Goal: Information Seeking & Learning: Learn about a topic

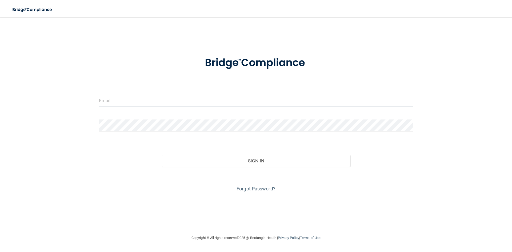
click at [198, 95] on input "email" at bounding box center [256, 100] width 314 height 12
type input "[EMAIL_ADDRESS][DOMAIN_NAME]"
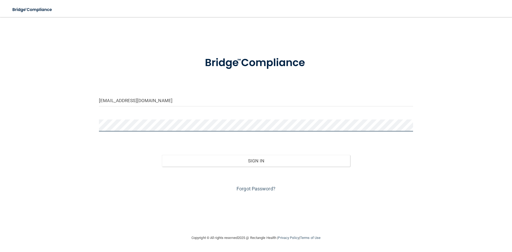
click at [162, 155] on button "Sign In" at bounding box center [256, 161] width 188 height 12
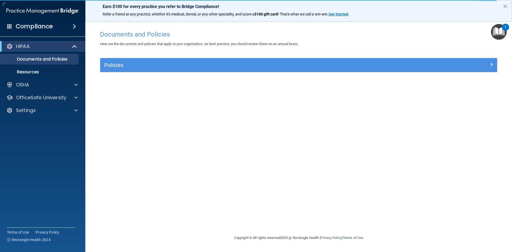
click at [73, 25] on span at bounding box center [74, 26] width 3 height 6
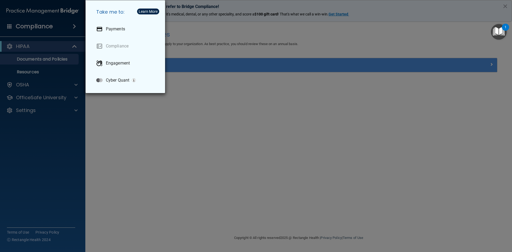
drag, startPoint x: 118, startPoint y: 115, endPoint x: 115, endPoint y: 112, distance: 4.3
click at [118, 115] on div "Take me to: Payments Compliance Engagement Cyber Quant" at bounding box center [256, 126] width 512 height 252
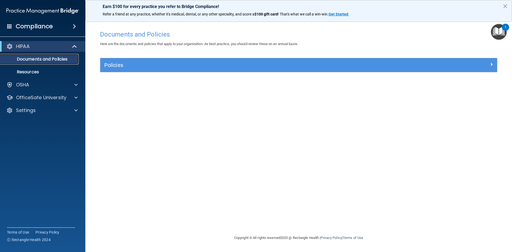
click at [44, 63] on link "Documents and Policies" at bounding box center [37, 59] width 84 height 11
click at [53, 85] on div "OSHA" at bounding box center [35, 85] width 66 height 6
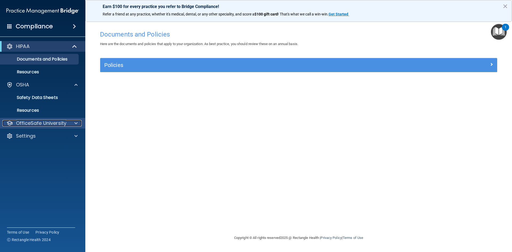
click at [41, 123] on p "OfficeSafe University" at bounding box center [41, 123] width 50 height 6
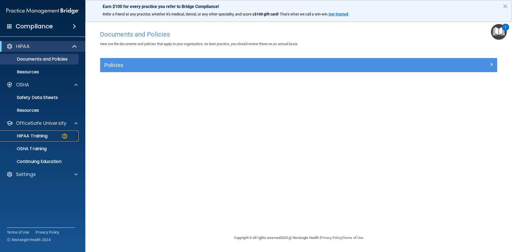
click at [57, 134] on div "HIPAA Training" at bounding box center [39, 135] width 73 height 5
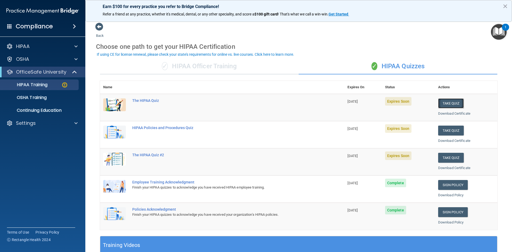
click at [454, 104] on button "Take Quiz" at bounding box center [451, 103] width 26 height 10
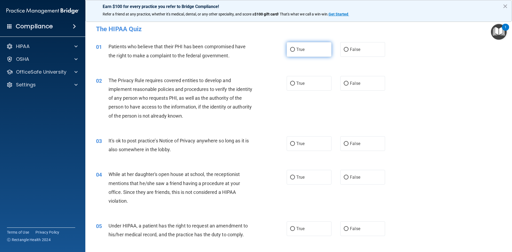
click at [293, 49] on input "True" at bounding box center [292, 50] width 5 height 4
radio input "true"
click at [79, 58] on div at bounding box center [75, 59] width 13 height 6
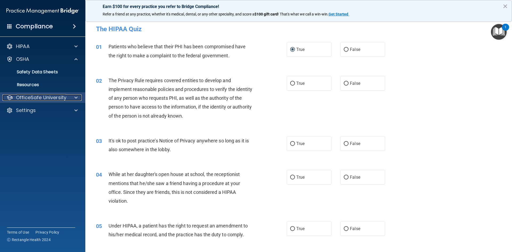
click at [72, 99] on div at bounding box center [75, 97] width 13 height 6
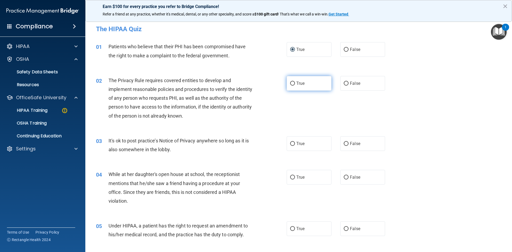
click at [291, 82] on input "True" at bounding box center [292, 84] width 5 height 4
radio input "true"
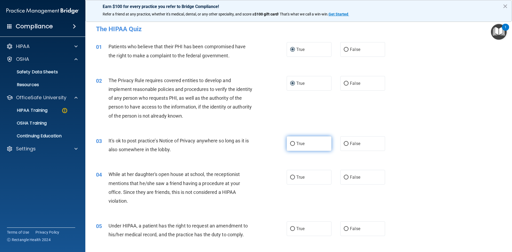
click at [290, 144] on input "True" at bounding box center [292, 144] width 5 height 4
radio input "true"
click at [290, 178] on input "True" at bounding box center [292, 177] width 5 height 4
radio input "true"
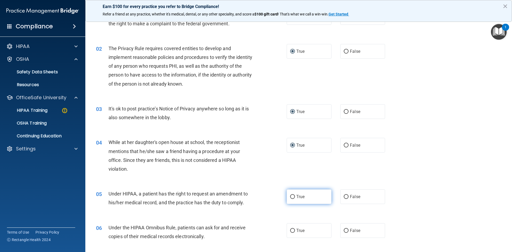
scroll to position [53, 0]
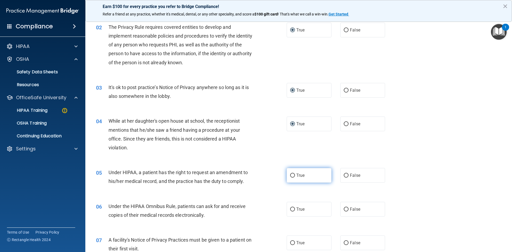
click at [290, 174] on input "True" at bounding box center [292, 176] width 5 height 4
radio input "true"
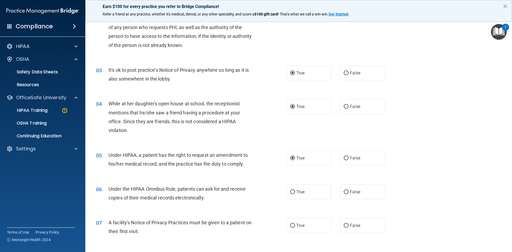
scroll to position [80, 0]
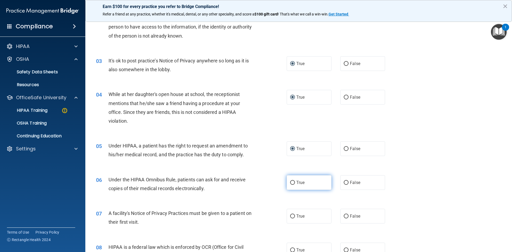
click at [290, 182] on input "True" at bounding box center [292, 183] width 5 height 4
radio input "true"
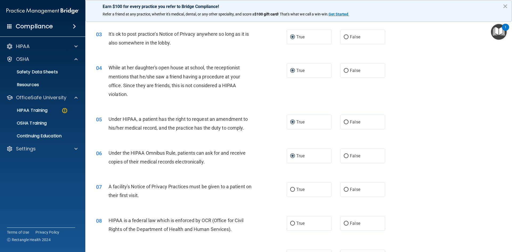
scroll to position [133, 0]
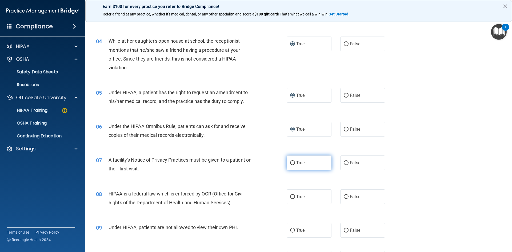
click at [290, 162] on input "True" at bounding box center [292, 163] width 5 height 4
radio input "true"
click at [291, 196] on input "True" at bounding box center [292, 197] width 5 height 4
radio input "true"
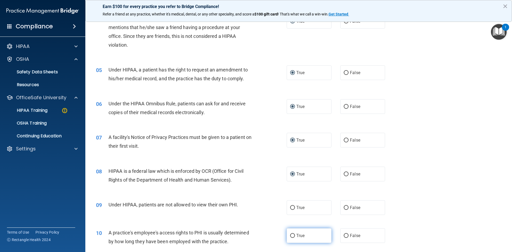
scroll to position [187, 0]
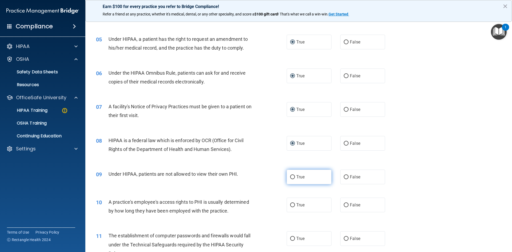
click at [291, 176] on input "True" at bounding box center [292, 177] width 5 height 4
radio input "true"
click at [291, 206] on input "True" at bounding box center [292, 205] width 5 height 4
radio input "true"
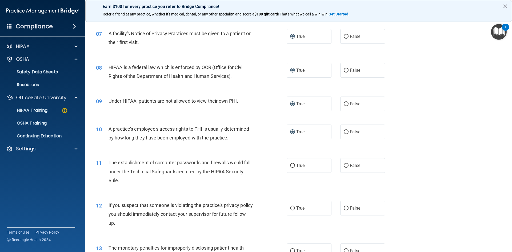
scroll to position [267, 0]
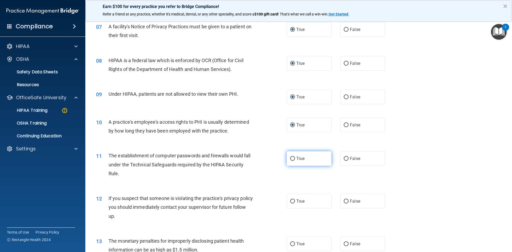
click at [291, 158] on input "True" at bounding box center [292, 159] width 5 height 4
radio input "true"
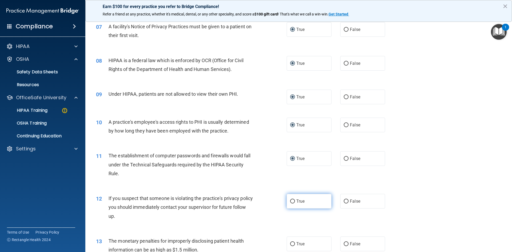
click at [290, 200] on input "True" at bounding box center [292, 201] width 5 height 4
radio input "true"
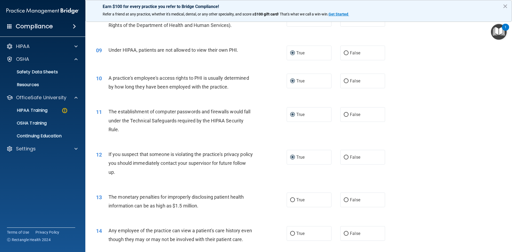
scroll to position [320, 0]
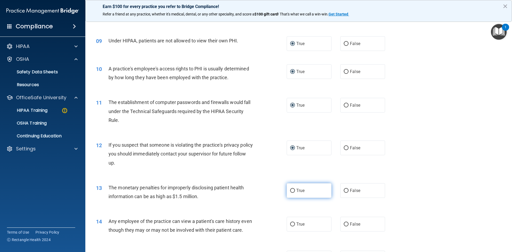
click at [291, 190] on input "True" at bounding box center [292, 191] width 5 height 4
radio input "true"
click at [290, 223] on input "True" at bounding box center [292, 224] width 5 height 4
radio input "true"
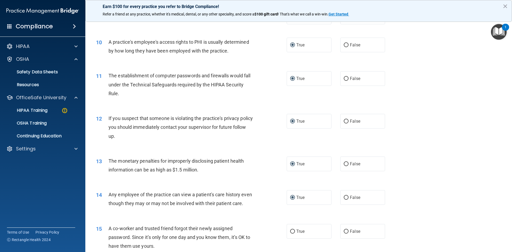
scroll to position [373, 0]
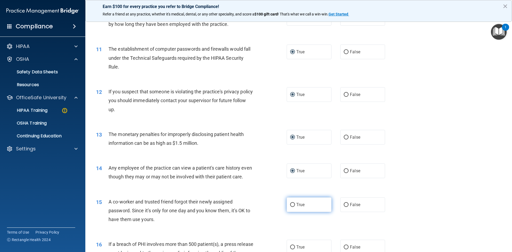
click at [290, 207] on input "True" at bounding box center [292, 205] width 5 height 4
radio input "true"
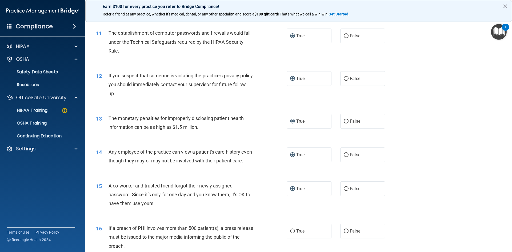
scroll to position [427, 0]
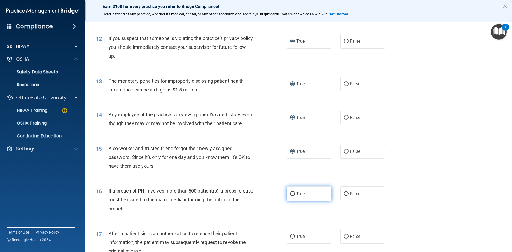
click at [290, 196] on input "True" at bounding box center [292, 194] width 5 height 4
radio input "true"
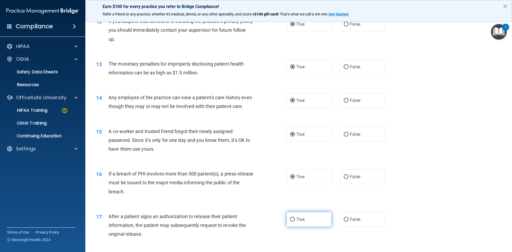
scroll to position [453, 0]
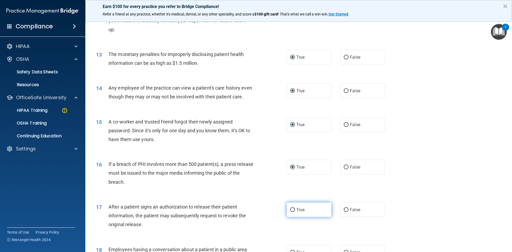
click at [290, 212] on input "True" at bounding box center [292, 210] width 5 height 4
radio input "true"
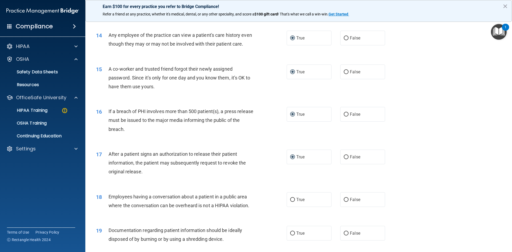
scroll to position [506, 0]
click at [290, 201] on input "True" at bounding box center [292, 199] width 5 height 4
radio input "true"
click at [291, 235] on input "True" at bounding box center [292, 233] width 5 height 4
radio input "true"
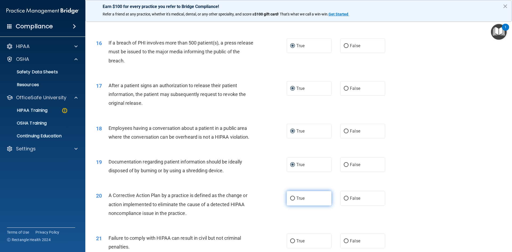
scroll to position [586, 0]
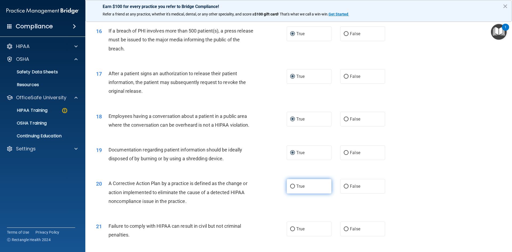
click at [291, 188] on input "True" at bounding box center [292, 186] width 5 height 4
radio input "true"
click at [290, 231] on input "True" at bounding box center [292, 229] width 5 height 4
radio input "true"
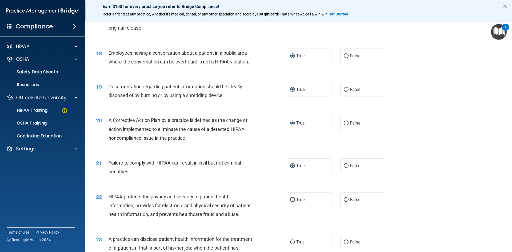
scroll to position [693, 0]
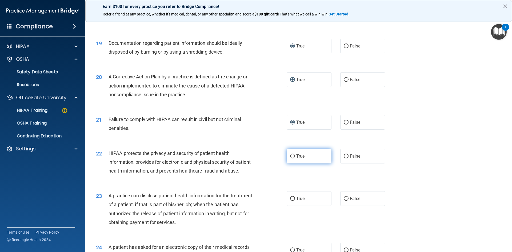
click at [290, 158] on input "True" at bounding box center [292, 156] width 5 height 4
radio input "true"
click at [290, 201] on input "True" at bounding box center [292, 199] width 5 height 4
radio input "true"
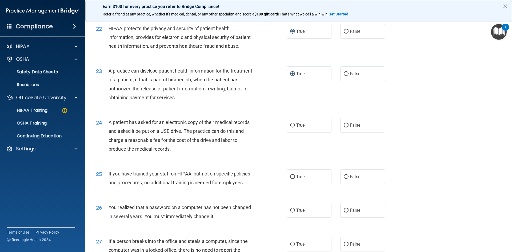
scroll to position [826, 0]
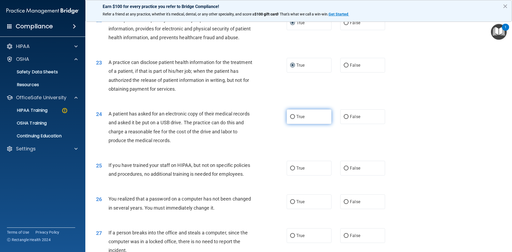
click at [292, 119] on input "True" at bounding box center [292, 117] width 5 height 4
radio input "true"
click at [290, 170] on input "True" at bounding box center [292, 168] width 5 height 4
radio input "true"
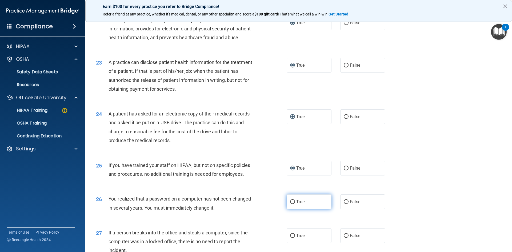
click at [290, 204] on input "True" at bounding box center [292, 202] width 5 height 4
radio input "true"
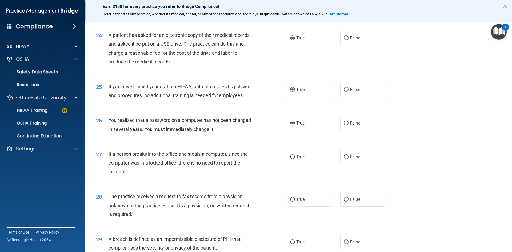
scroll to position [906, 0]
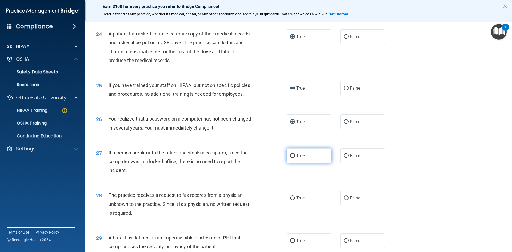
click at [291, 158] on input "True" at bounding box center [292, 156] width 5 height 4
radio input "true"
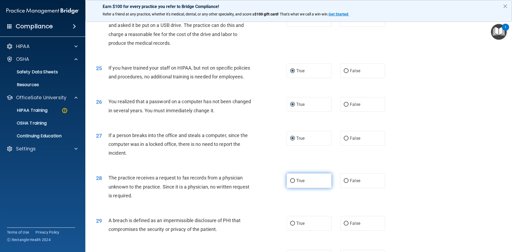
scroll to position [933, 0]
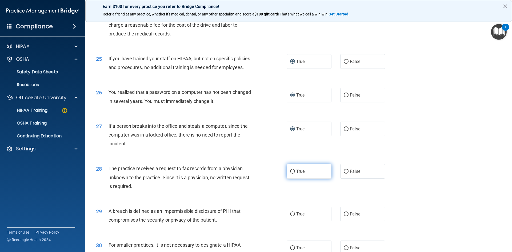
click at [291, 174] on input "True" at bounding box center [292, 172] width 5 height 4
radio input "true"
click at [291, 216] on input "True" at bounding box center [292, 214] width 5 height 4
radio input "true"
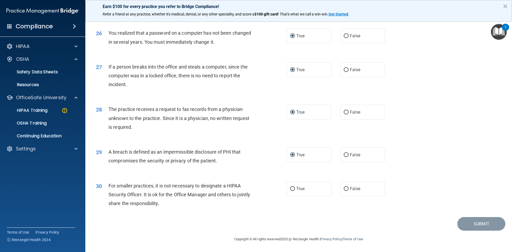
scroll to position [1010, 0]
click at [291, 188] on input "True" at bounding box center [292, 189] width 5 height 4
radio input "true"
click at [468, 221] on button "Submit" at bounding box center [481, 224] width 48 height 14
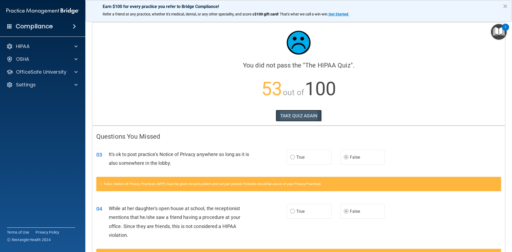
click at [308, 117] on button "TAKE QUIZ AGAIN" at bounding box center [299, 116] width 46 height 12
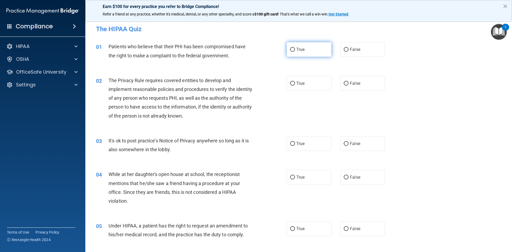
click at [291, 50] on input "True" at bounding box center [292, 50] width 5 height 4
radio input "true"
drag, startPoint x: 291, startPoint y: 83, endPoint x: 295, endPoint y: 93, distance: 10.7
click at [291, 83] on input "True" at bounding box center [292, 84] width 5 height 4
radio input "true"
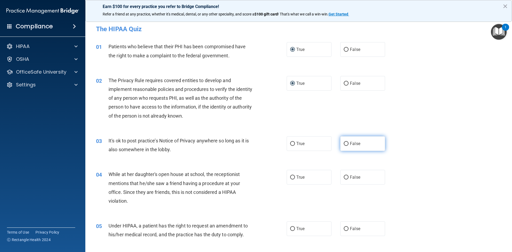
click at [344, 144] on input "False" at bounding box center [346, 144] width 5 height 4
radio input "true"
click at [344, 178] on input "False" at bounding box center [346, 177] width 5 height 4
radio input "true"
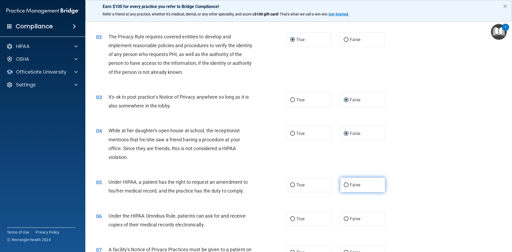
scroll to position [53, 0]
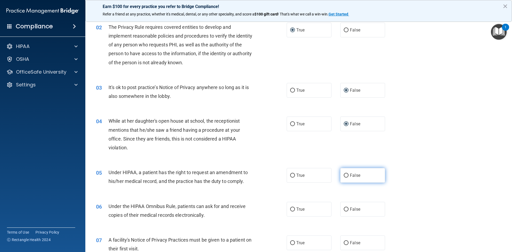
click at [344, 175] on input "False" at bounding box center [346, 176] width 5 height 4
radio input "true"
click at [290, 209] on input "True" at bounding box center [292, 209] width 5 height 4
radio input "true"
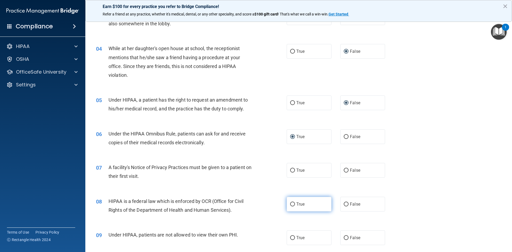
scroll to position [133, 0]
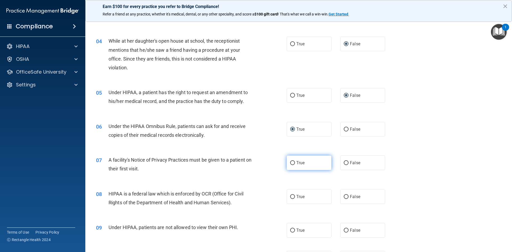
click at [291, 164] on input "True" at bounding box center [292, 163] width 5 height 4
radio input "true"
click at [291, 196] on input "True" at bounding box center [292, 197] width 5 height 4
radio input "true"
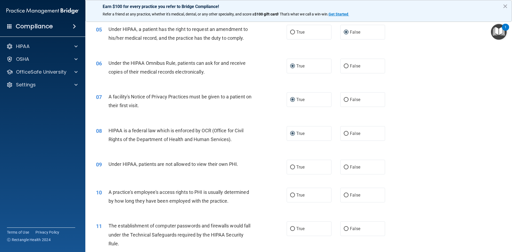
scroll to position [213, 0]
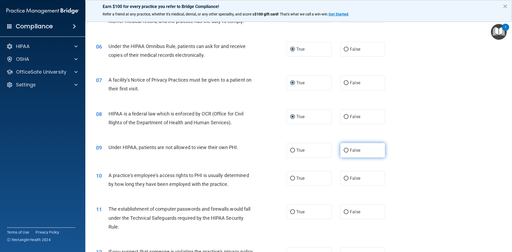
click at [344, 151] on input "False" at bounding box center [346, 150] width 5 height 4
radio input "true"
click at [344, 177] on input "False" at bounding box center [346, 178] width 5 height 4
radio input "true"
click at [291, 213] on input "True" at bounding box center [292, 212] width 5 height 4
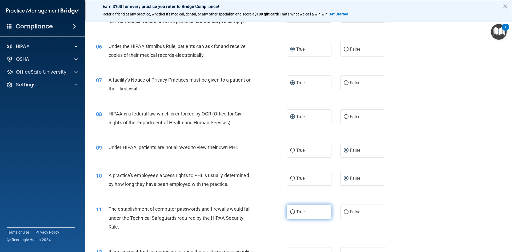
radio input "true"
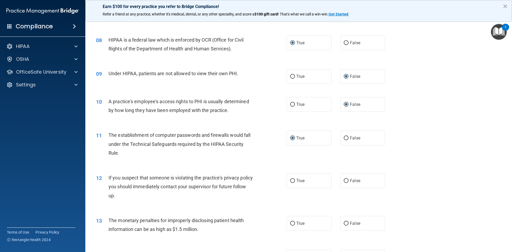
scroll to position [293, 0]
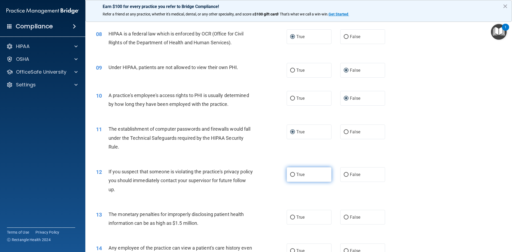
click at [290, 175] on input "True" at bounding box center [292, 175] width 5 height 4
radio input "true"
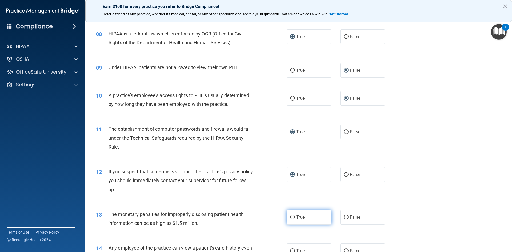
click at [290, 217] on input "True" at bounding box center [292, 217] width 5 height 4
radio input "true"
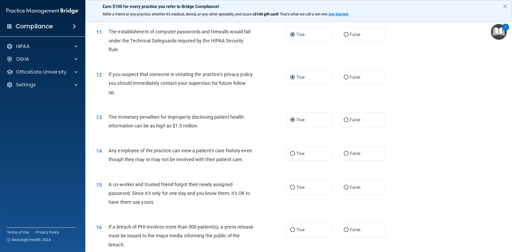
scroll to position [427, 0]
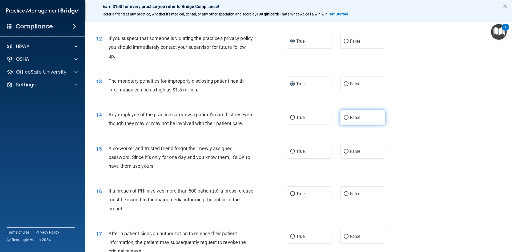
click at [345, 116] on input "False" at bounding box center [346, 118] width 5 height 4
radio input "true"
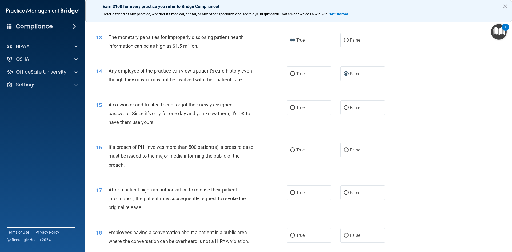
scroll to position [480, 0]
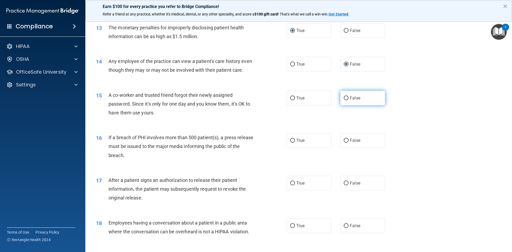
click at [344, 100] on input "False" at bounding box center [346, 98] width 5 height 4
radio input "true"
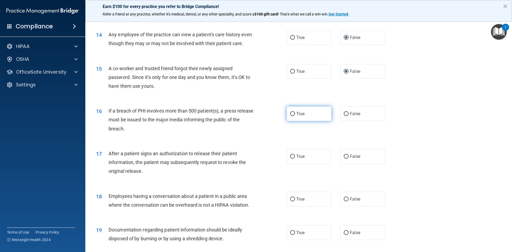
click at [291, 116] on input "True" at bounding box center [292, 114] width 5 height 4
radio input "true"
click at [292, 159] on input "True" at bounding box center [292, 157] width 5 height 4
radio input "true"
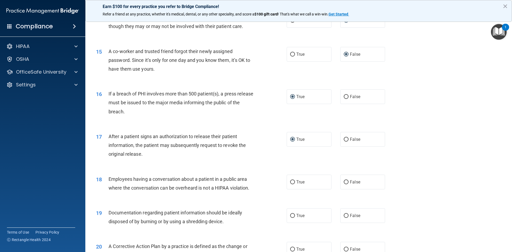
scroll to position [533, 0]
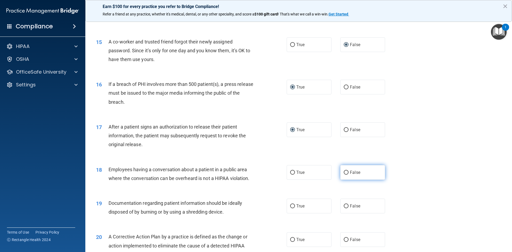
click at [344, 175] on input "False" at bounding box center [346, 173] width 5 height 4
radio input "true"
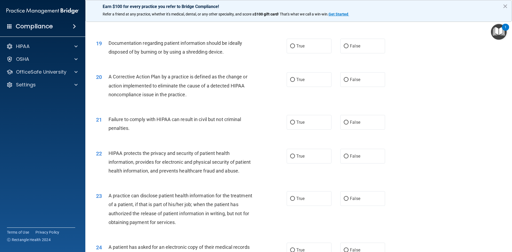
scroll to position [666, 0]
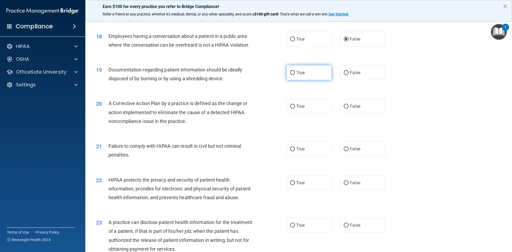
click at [291, 75] on input "True" at bounding box center [292, 73] width 5 height 4
radio input "true"
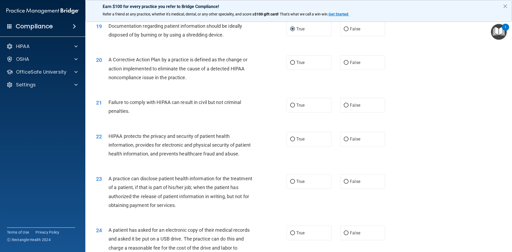
scroll to position [720, 0]
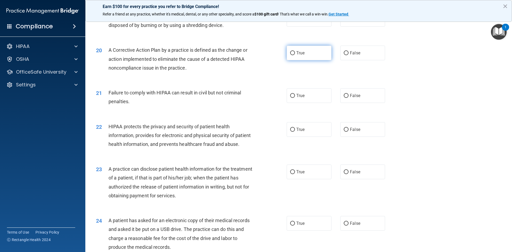
click at [291, 55] on input "True" at bounding box center [292, 53] width 5 height 4
radio input "true"
click at [344, 98] on input "False" at bounding box center [346, 96] width 5 height 4
radio input "true"
click at [290, 132] on input "True" at bounding box center [292, 130] width 5 height 4
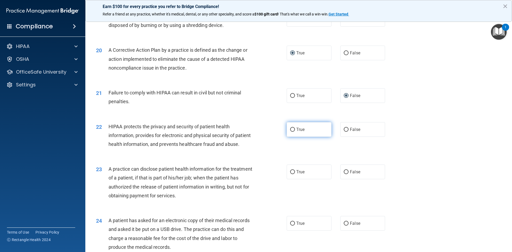
radio input "true"
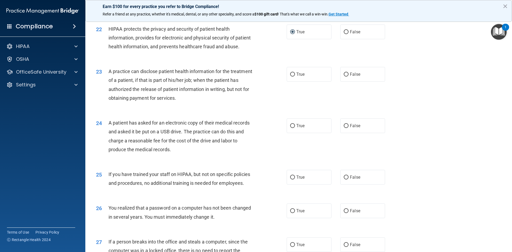
scroll to position [826, 0]
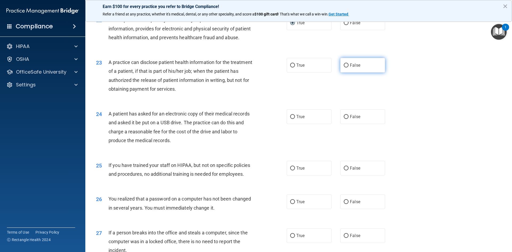
click at [345, 73] on label "False" at bounding box center [362, 65] width 45 height 15
click at [345, 67] on input "False" at bounding box center [346, 65] width 5 height 4
radio input "true"
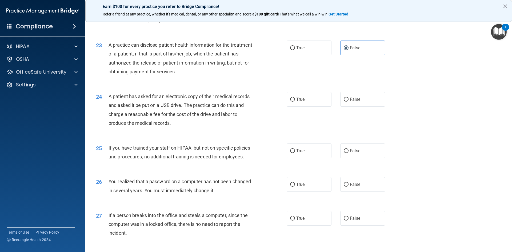
scroll to position [853, 0]
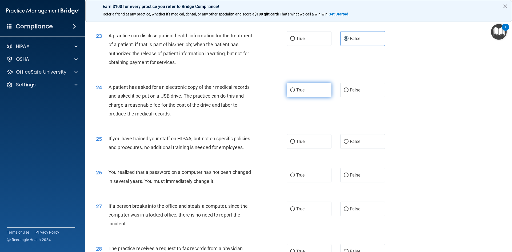
click at [290, 92] on input "True" at bounding box center [292, 90] width 5 height 4
radio input "true"
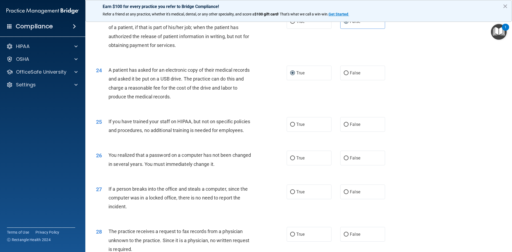
scroll to position [880, 0]
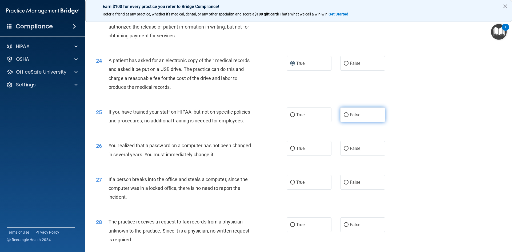
click at [344, 117] on input "False" at bounding box center [346, 115] width 5 height 4
radio input "true"
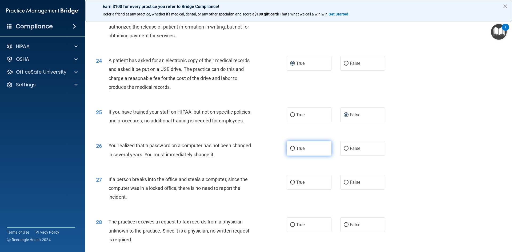
click at [292, 151] on input "True" at bounding box center [292, 149] width 5 height 4
radio input "true"
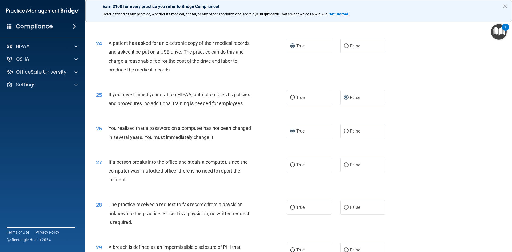
scroll to position [906, 0]
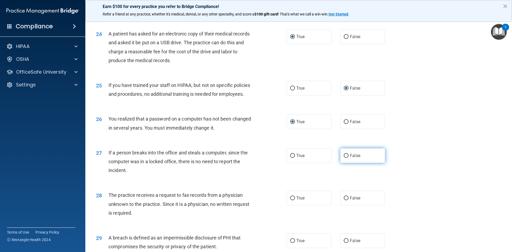
click at [344, 158] on input "False" at bounding box center [346, 156] width 5 height 4
radio input "true"
click at [344, 200] on input "False" at bounding box center [346, 198] width 5 height 4
radio input "true"
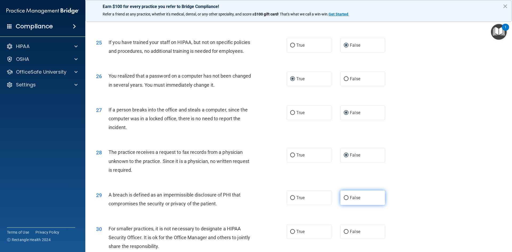
scroll to position [960, 0]
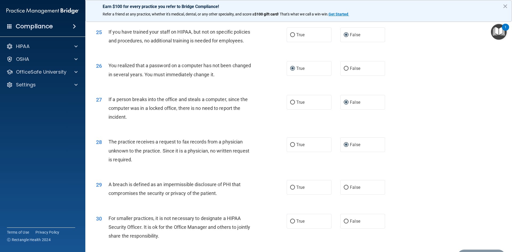
drag, startPoint x: 304, startPoint y: 252, endPoint x: 457, endPoint y: 147, distance: 185.8
click at [456, 131] on div "27 If a person breaks into the office and steals a computer, since the computer…" at bounding box center [298, 109] width 413 height 43
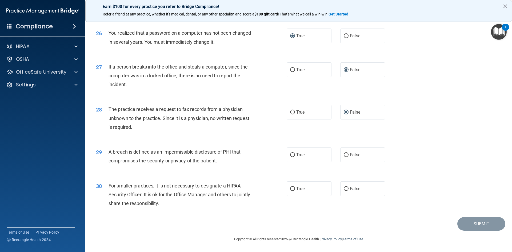
scroll to position [1010, 0]
click at [291, 156] on input "True" at bounding box center [292, 155] width 5 height 4
radio input "true"
click at [344, 189] on input "False" at bounding box center [346, 189] width 5 height 4
radio input "true"
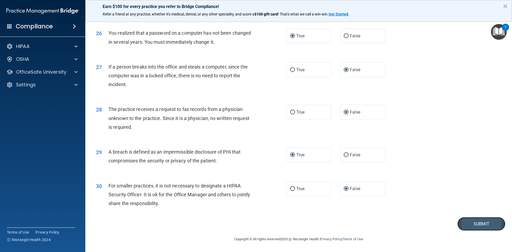
click at [473, 228] on button "Submit" at bounding box center [481, 224] width 48 height 14
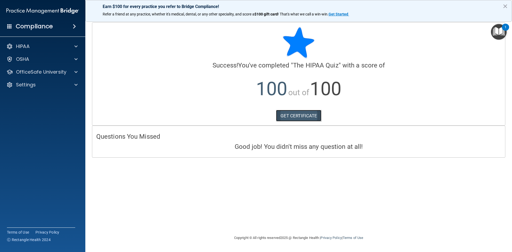
click at [296, 116] on link "GET CERTIFICATE" at bounding box center [299, 116] width 46 height 12
click at [65, 56] on div "OSHA" at bounding box center [35, 59] width 66 height 6
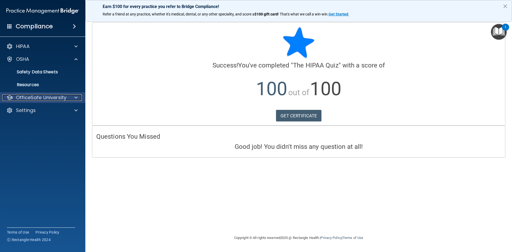
click at [49, 99] on p "OfficeSafe University" at bounding box center [41, 97] width 50 height 6
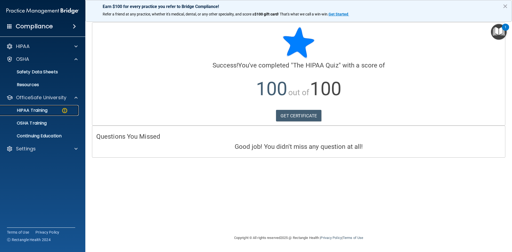
click at [61, 109] on img at bounding box center [64, 110] width 7 height 7
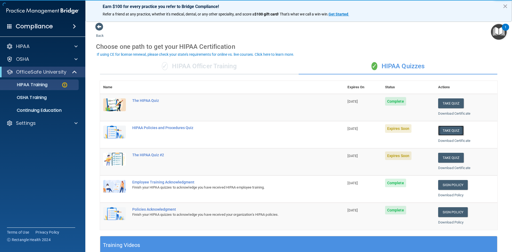
click at [449, 134] on button "Take Quiz" at bounding box center [451, 131] width 26 height 10
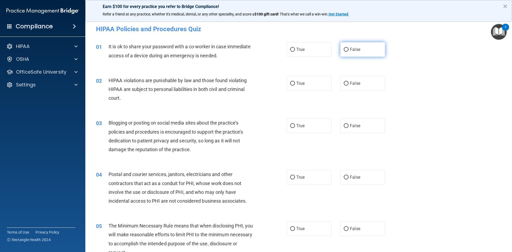
click at [344, 49] on input "False" at bounding box center [346, 50] width 5 height 4
radio input "true"
click at [291, 84] on input "True" at bounding box center [292, 84] width 5 height 4
radio input "true"
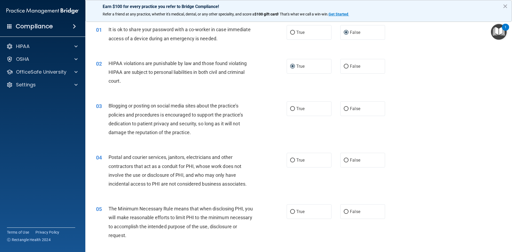
scroll to position [27, 0]
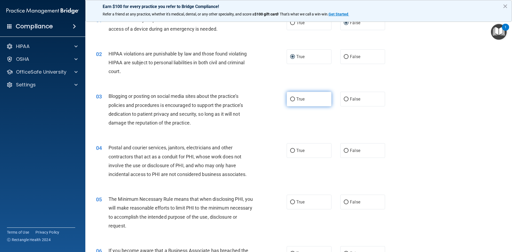
click at [291, 99] on input "True" at bounding box center [292, 99] width 5 height 4
radio input "true"
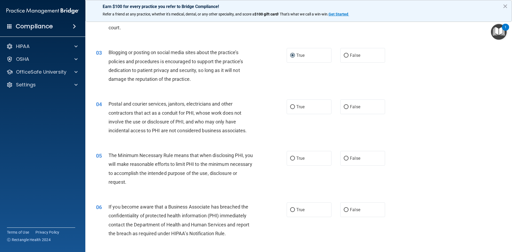
scroll to position [80, 0]
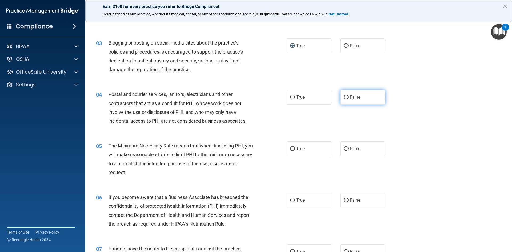
click at [344, 99] on input "False" at bounding box center [346, 97] width 5 height 4
radio input "true"
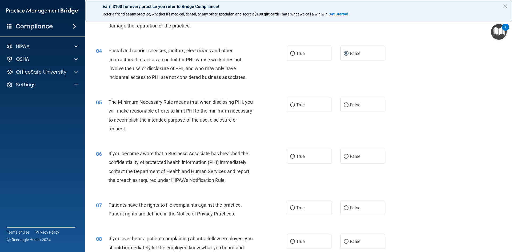
scroll to position [133, 0]
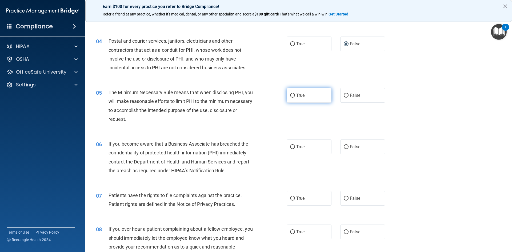
click at [291, 96] on input "True" at bounding box center [292, 96] width 5 height 4
radio input "true"
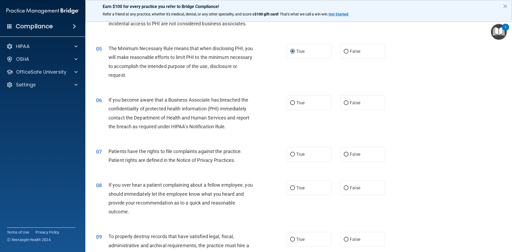
scroll to position [187, 0]
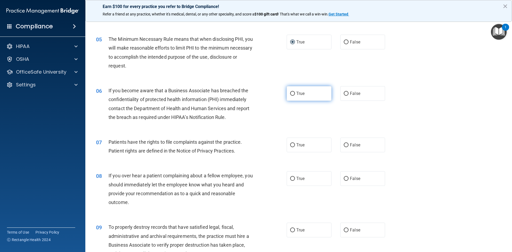
click at [291, 93] on input "True" at bounding box center [292, 94] width 5 height 4
radio input "true"
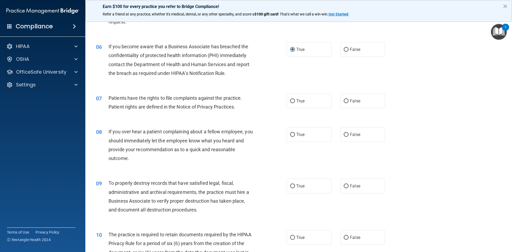
scroll to position [240, 0]
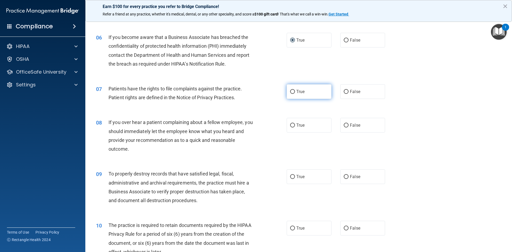
click at [291, 92] on input "True" at bounding box center [292, 92] width 5 height 4
radio input "true"
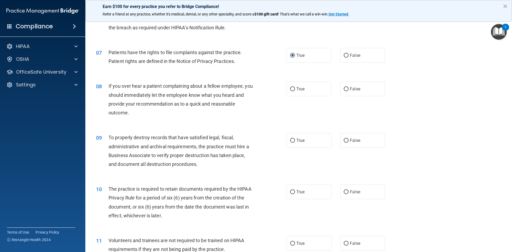
scroll to position [267, 0]
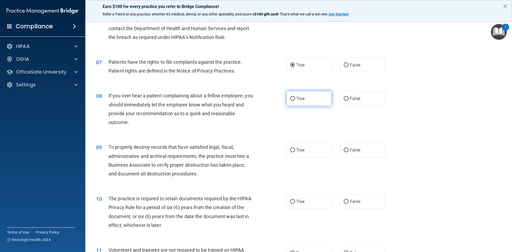
click at [290, 99] on input "True" at bounding box center [292, 99] width 5 height 4
radio input "true"
click at [344, 150] on input "False" at bounding box center [346, 150] width 5 height 4
radio input "true"
click at [290, 151] on input "True" at bounding box center [292, 150] width 5 height 4
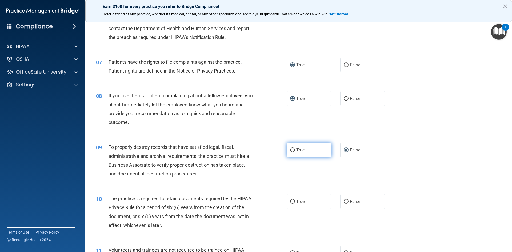
radio input "true"
radio input "false"
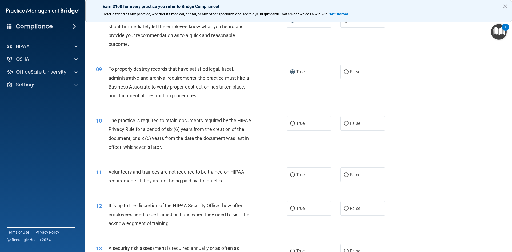
scroll to position [347, 0]
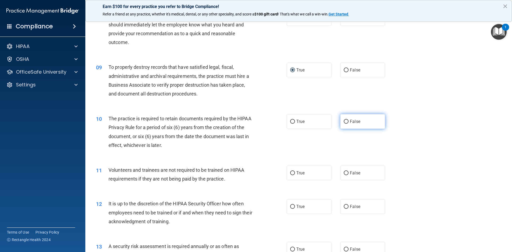
click at [344, 121] on input "False" at bounding box center [346, 122] width 5 height 4
radio input "true"
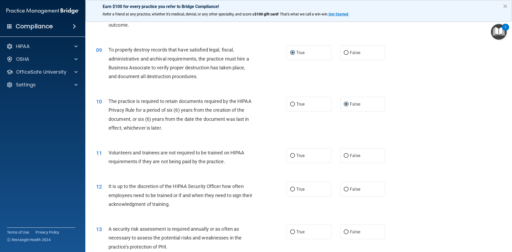
scroll to position [373, 0]
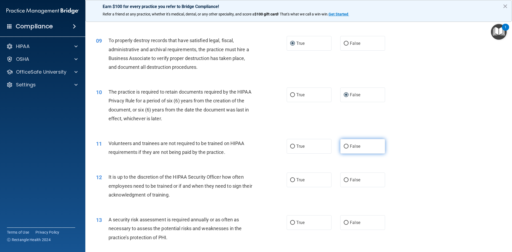
click at [344, 144] on input "False" at bounding box center [346, 146] width 5 height 4
radio input "true"
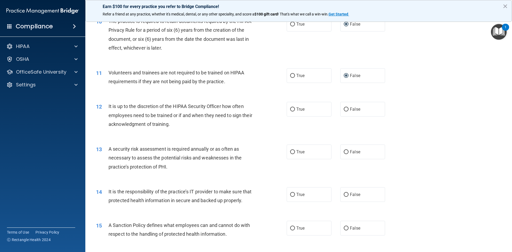
scroll to position [453, 0]
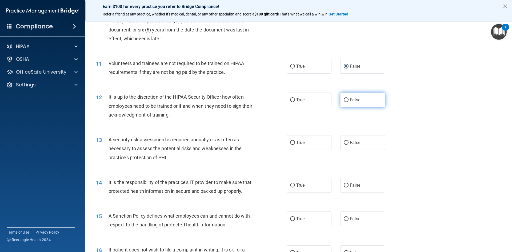
click at [344, 99] on input "False" at bounding box center [346, 100] width 5 height 4
radio input "true"
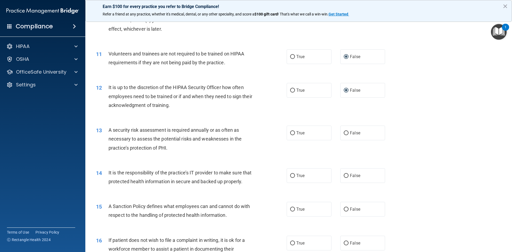
scroll to position [480, 0]
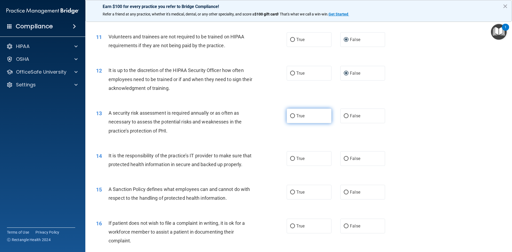
click at [290, 116] on input "True" at bounding box center [292, 116] width 5 height 4
radio input "true"
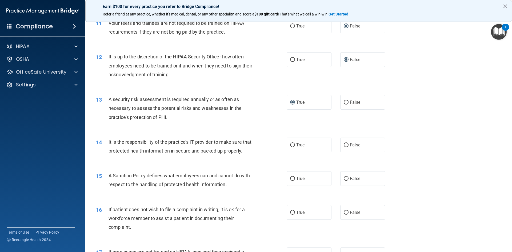
scroll to position [506, 0]
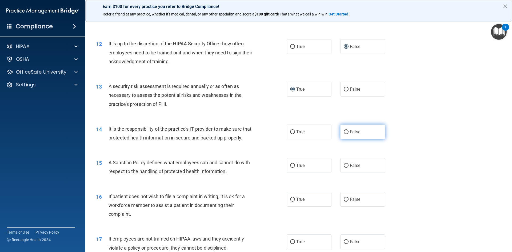
click at [344, 133] on input "False" at bounding box center [346, 132] width 5 height 4
radio input "true"
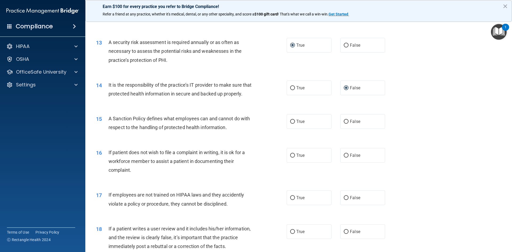
scroll to position [560, 0]
